Goal: Information Seeking & Learning: Learn about a topic

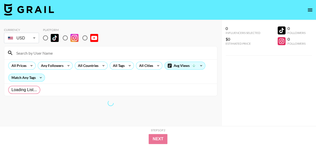
radio input "true"
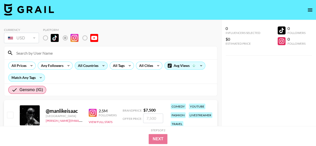
click at [105, 65] on icon at bounding box center [104, 66] width 8 height 8
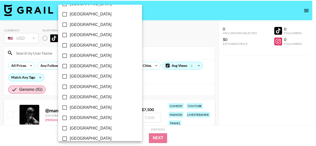
scroll to position [437, 0]
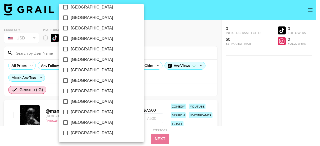
click at [92, 122] on span "[GEOGRAPHIC_DATA]" at bounding box center [92, 123] width 42 height 6
click at [71, 122] on input "[GEOGRAPHIC_DATA]" at bounding box center [65, 123] width 11 height 11
checkbox input "true"
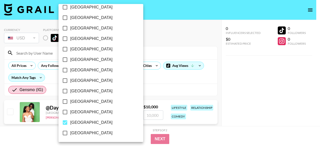
click at [155, 85] on div at bounding box center [160, 73] width 320 height 146
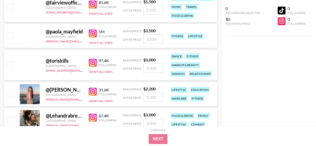
scroll to position [1175, 0]
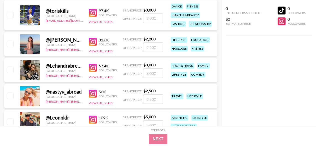
click at [93, 42] on img at bounding box center [93, 42] width 8 height 8
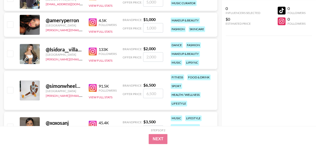
scroll to position [1300, 0]
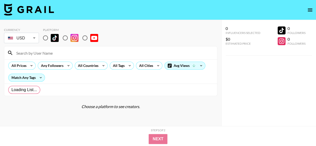
radio input "true"
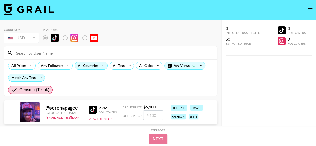
click at [100, 67] on icon at bounding box center [104, 66] width 8 height 8
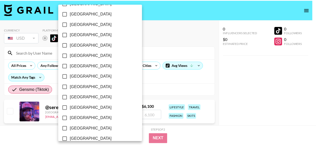
scroll to position [437, 0]
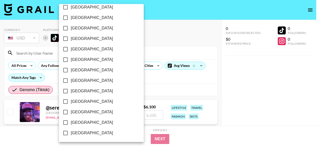
click at [90, 123] on span "[GEOGRAPHIC_DATA]" at bounding box center [92, 123] width 42 height 6
click at [71, 123] on input "[GEOGRAPHIC_DATA]" at bounding box center [65, 123] width 11 height 11
checkbox input "true"
click at [130, 88] on div at bounding box center [160, 73] width 320 height 146
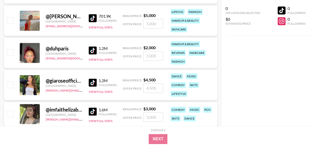
scroll to position [1050, 0]
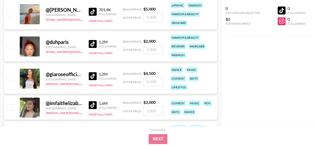
click at [92, 78] on img at bounding box center [93, 76] width 8 height 8
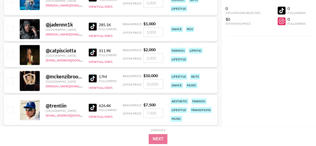
scroll to position [1300, 0]
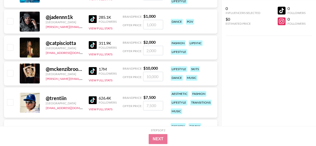
click at [96, 46] on img at bounding box center [93, 45] width 8 height 8
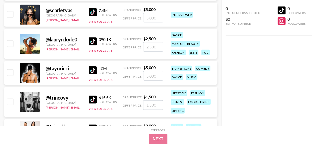
scroll to position [1675, 0]
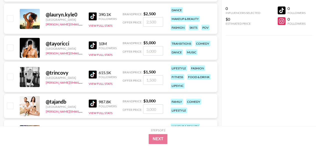
click at [92, 74] on img at bounding box center [93, 75] width 8 height 8
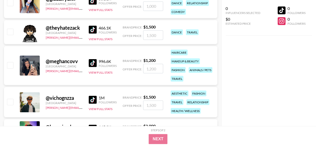
scroll to position [2551, 0]
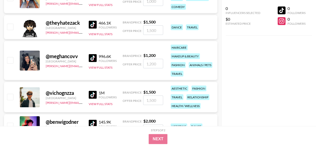
click at [92, 59] on img at bounding box center [93, 58] width 8 height 8
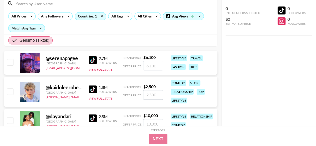
scroll to position [50, 0]
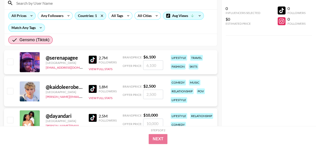
click at [29, 16] on icon at bounding box center [32, 16] width 8 height 8
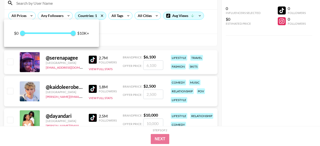
click at [135, 39] on div at bounding box center [160, 73] width 320 height 146
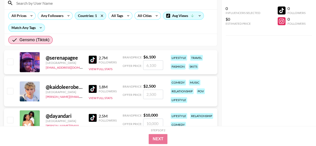
click at [37, 17] on div "Any Followers" at bounding box center [55, 16] width 37 height 8
click at [30, 14] on icon at bounding box center [32, 16] width 8 height 8
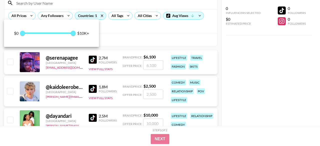
click at [134, 34] on div at bounding box center [160, 73] width 320 height 146
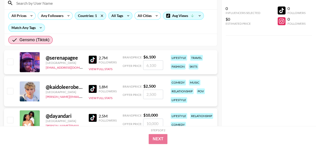
click at [128, 15] on icon at bounding box center [128, 16] width 8 height 8
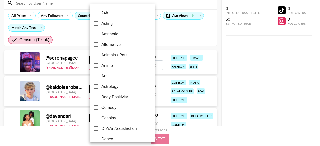
click at [165, 28] on div at bounding box center [160, 73] width 320 height 146
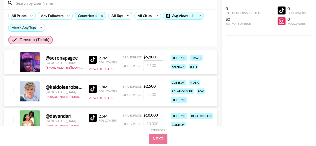
click at [42, 28] on icon at bounding box center [41, 28] width 8 height 8
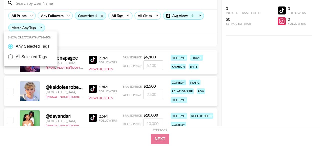
click at [110, 37] on div at bounding box center [160, 73] width 320 height 146
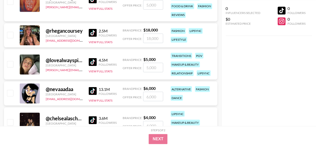
scroll to position [425, 0]
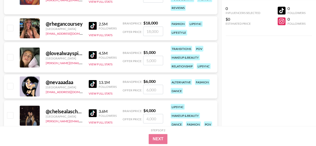
click at [93, 54] on img at bounding box center [93, 55] width 8 height 8
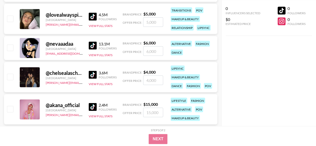
scroll to position [475, 0]
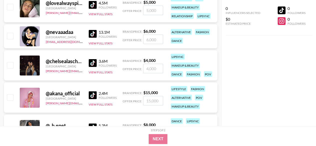
click at [94, 66] on img at bounding box center [93, 63] width 8 height 8
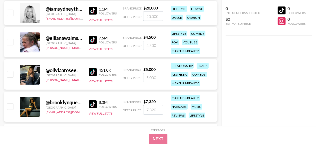
scroll to position [800, 0]
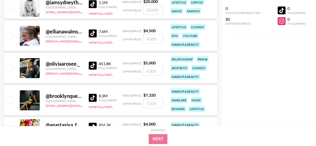
click at [95, 67] on img at bounding box center [93, 66] width 8 height 8
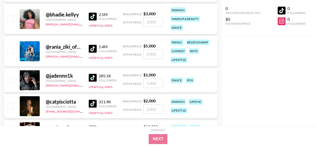
scroll to position [1275, 0]
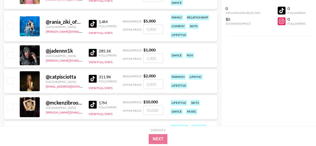
click at [93, 78] on img at bounding box center [93, 79] width 8 height 8
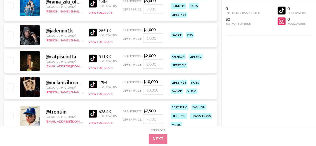
scroll to position [1300, 0]
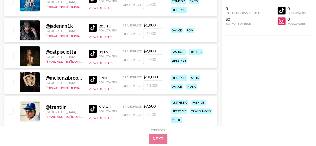
click at [93, 80] on img at bounding box center [93, 80] width 8 height 8
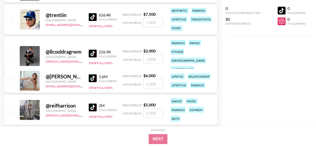
scroll to position [1400, 0]
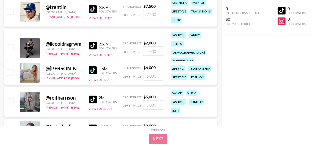
click at [95, 70] on img at bounding box center [93, 70] width 8 height 8
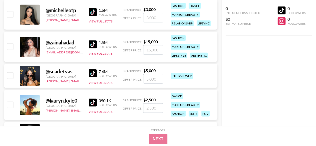
scroll to position [1600, 0]
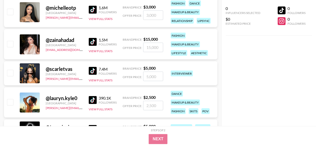
click at [96, 41] on img at bounding box center [93, 42] width 8 height 8
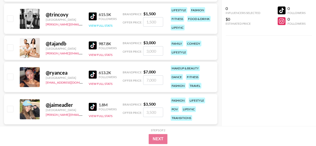
scroll to position [1750, 0]
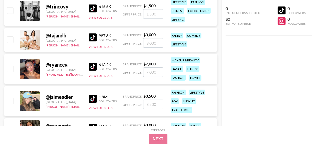
click at [97, 68] on img at bounding box center [93, 67] width 8 height 8
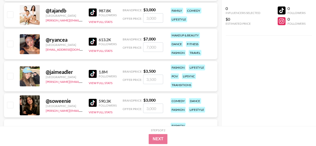
click at [94, 70] on img at bounding box center [93, 74] width 8 height 8
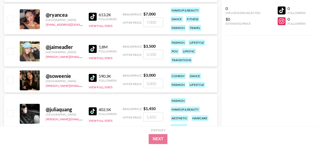
scroll to position [1825, 0]
